Goal: Task Accomplishment & Management: Manage account settings

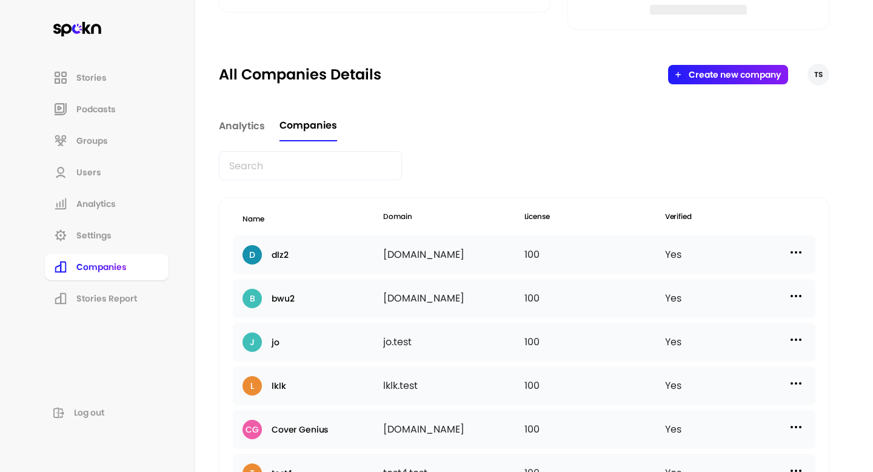
scroll to position [375, 0]
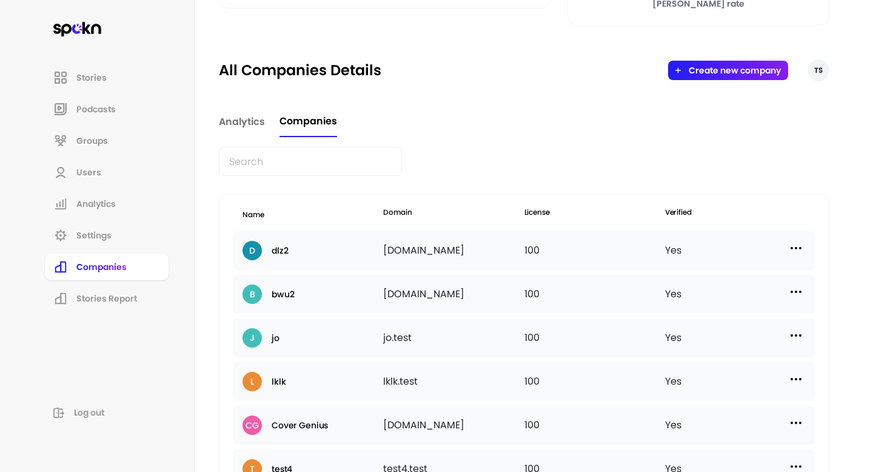
click at [791, 254] on img at bounding box center [796, 248] width 15 height 15
click at [669, 273] on p "Edit" at bounding box center [665, 273] width 15 height 13
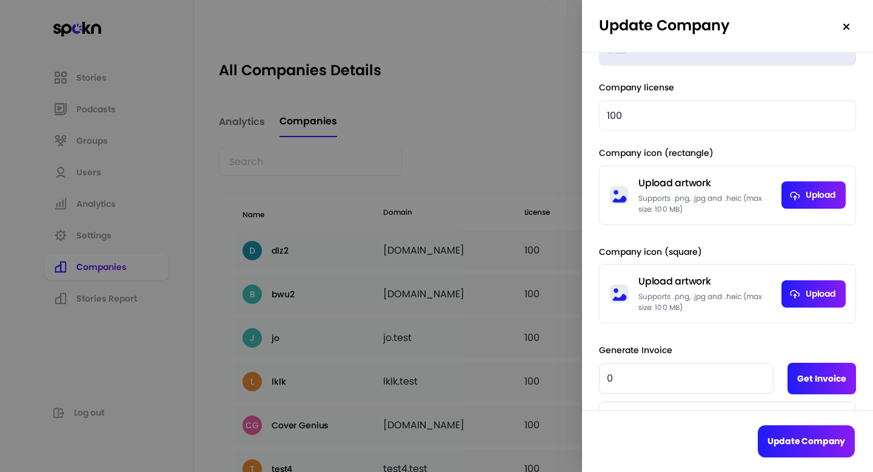
scroll to position [56, 0]
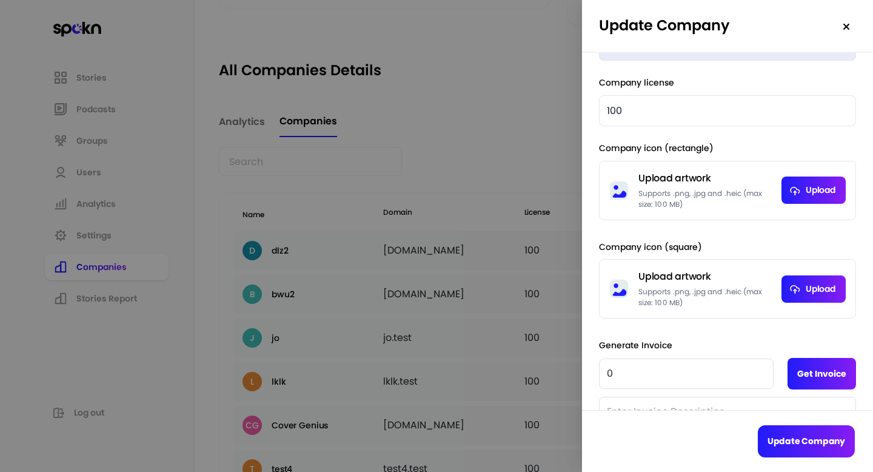
click at [789, 432] on button "Update Company" at bounding box center [806, 441] width 97 height 32
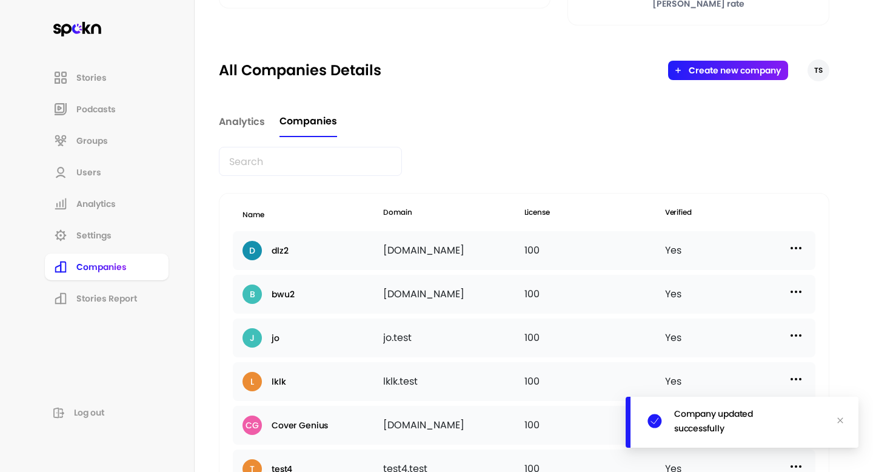
click at [791, 250] on img at bounding box center [796, 248] width 15 height 15
click at [675, 274] on div "Edit" at bounding box center [694, 274] width 121 height 28
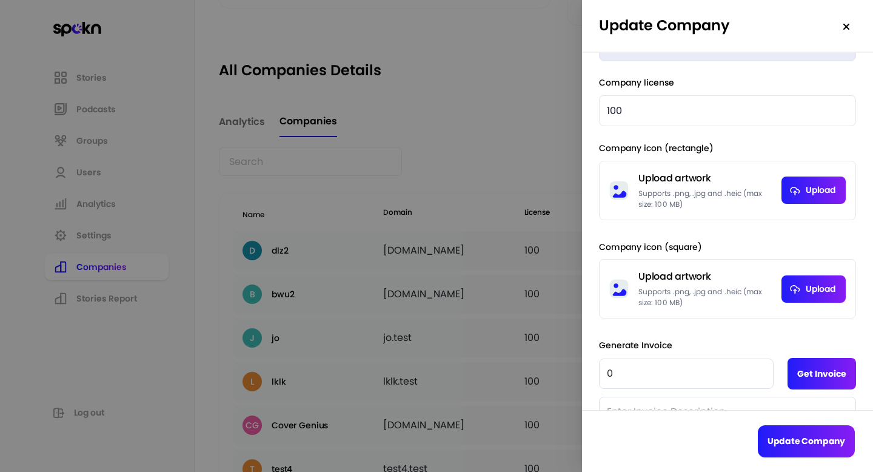
scroll to position [207, 0]
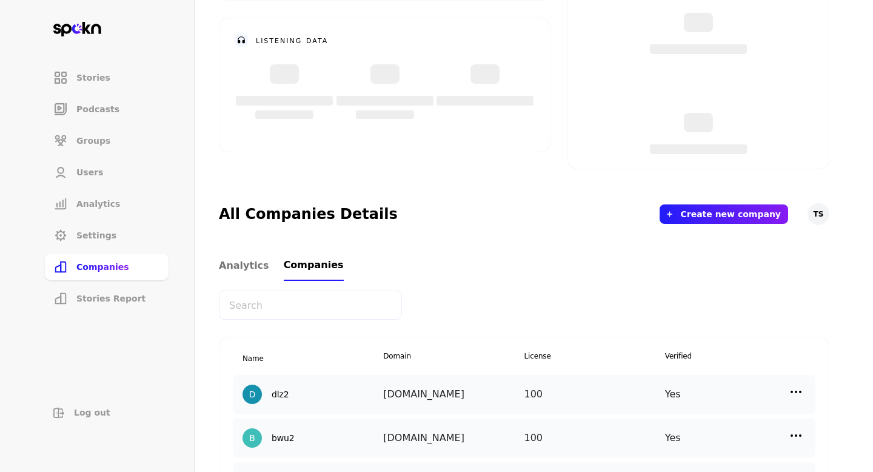
scroll to position [233, 0]
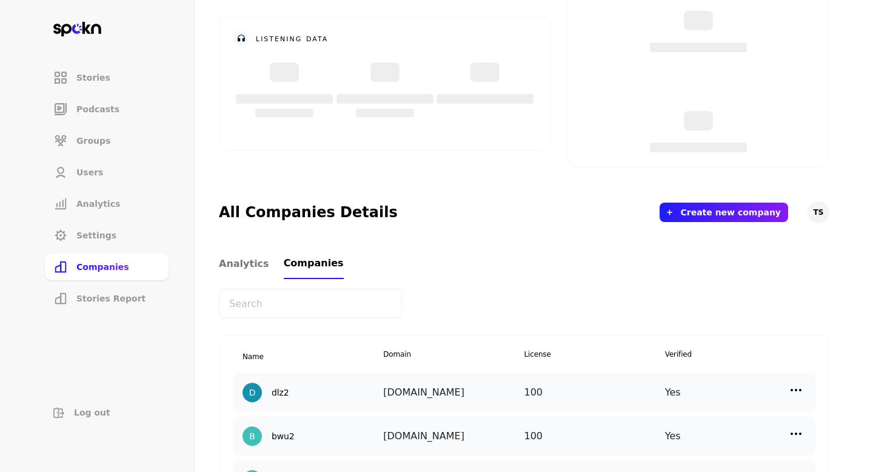
click at [796, 384] on img at bounding box center [796, 390] width 15 height 15
click at [699, 418] on div "Edit" at bounding box center [694, 415] width 121 height 28
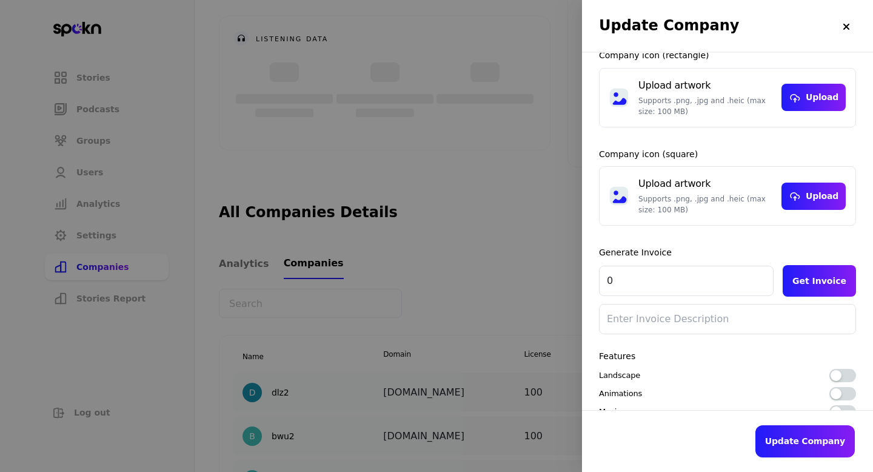
scroll to position [207, 0]
